Goal: Transaction & Acquisition: Purchase product/service

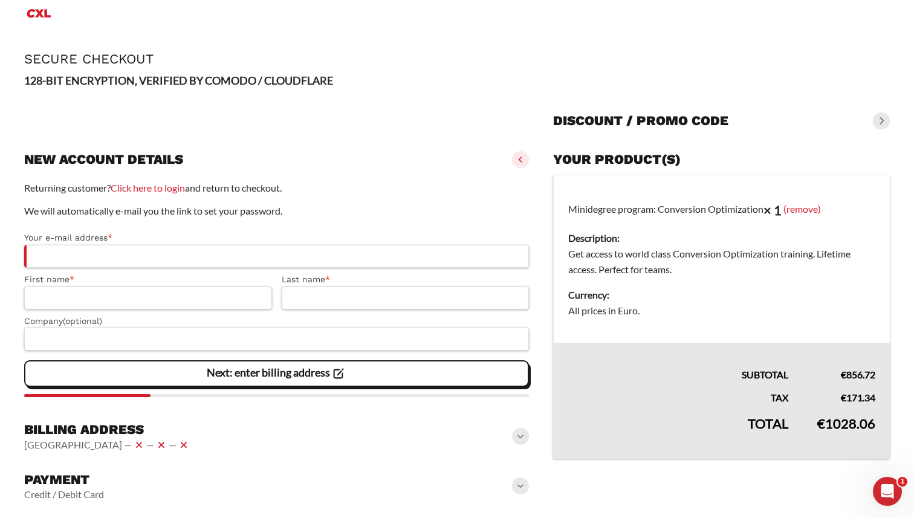
click at [873, 120] on span at bounding box center [881, 120] width 17 height 17
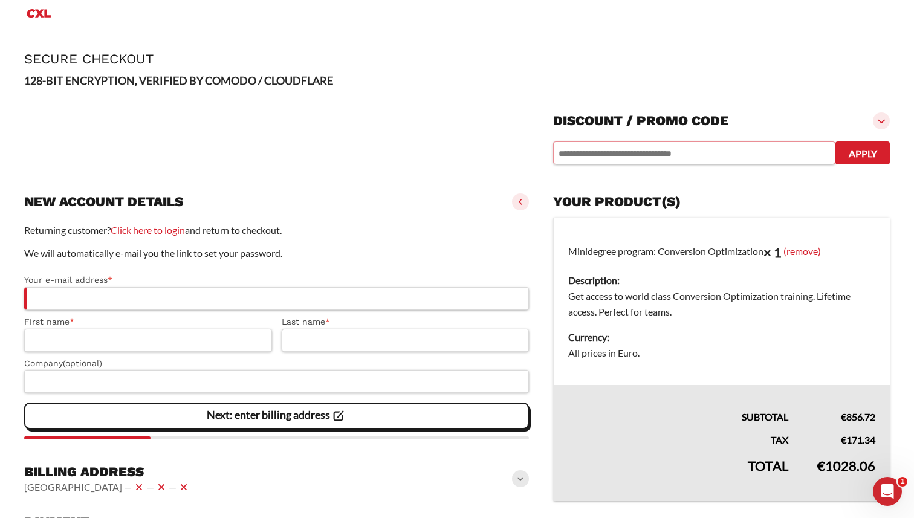
click at [633, 155] on input "text" at bounding box center [694, 152] width 282 height 23
click at [37, 14] on icon "Primary Menu" at bounding box center [39, 13] width 24 height 8
